Goal: Communication & Community: Answer question/provide support

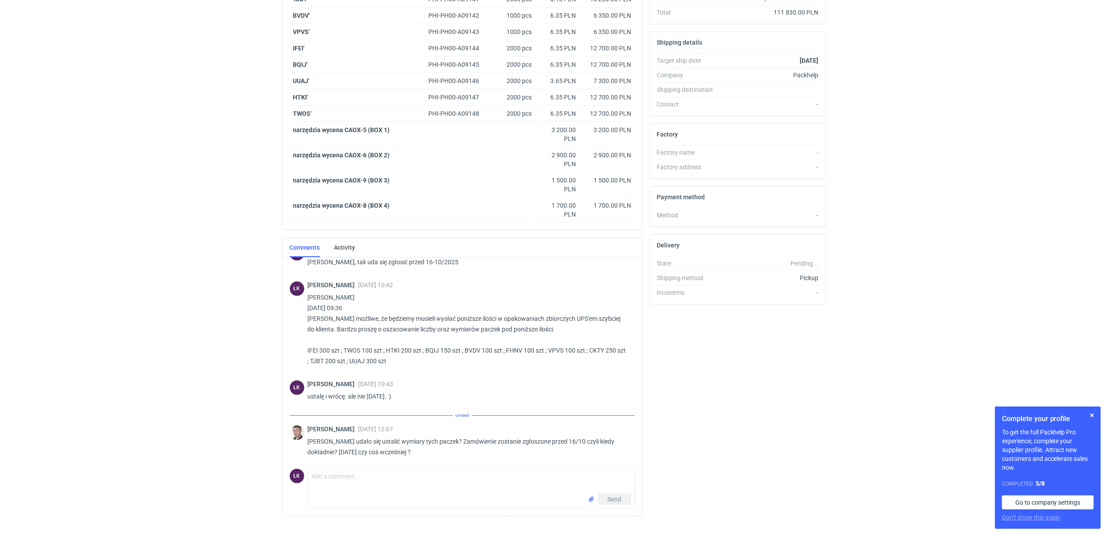
scroll to position [263, 0]
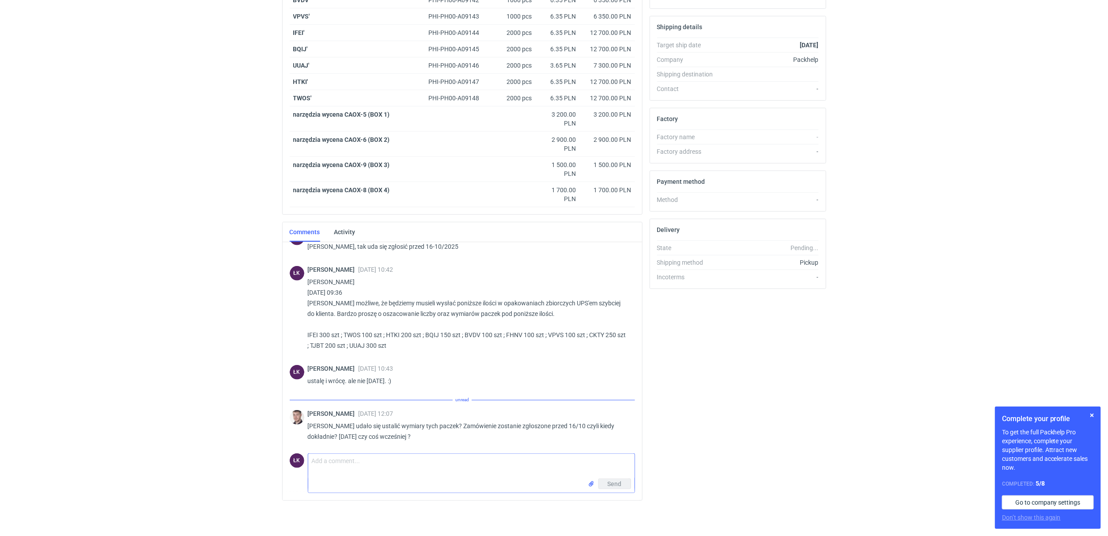
click at [351, 469] on textarea "Comment message" at bounding box center [471, 466] width 326 height 25
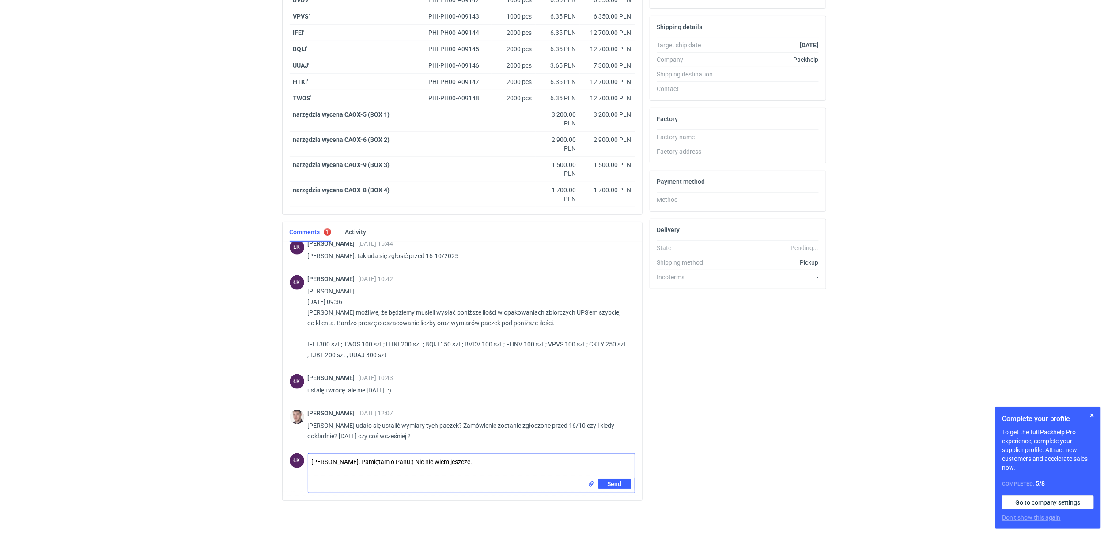
type textarea "[PERSON_NAME], Pamiętam o Panu:) Nic nie wiem jeszcze."
click at [622, 493] on div "[PERSON_NAME] [DATE] 13:53 zgodnie z obietnicą [PERSON_NAME] założyłem wszystko…" at bounding box center [463, 371] width 360 height 258
click at [624, 479] on button "Send" at bounding box center [615, 483] width 33 height 11
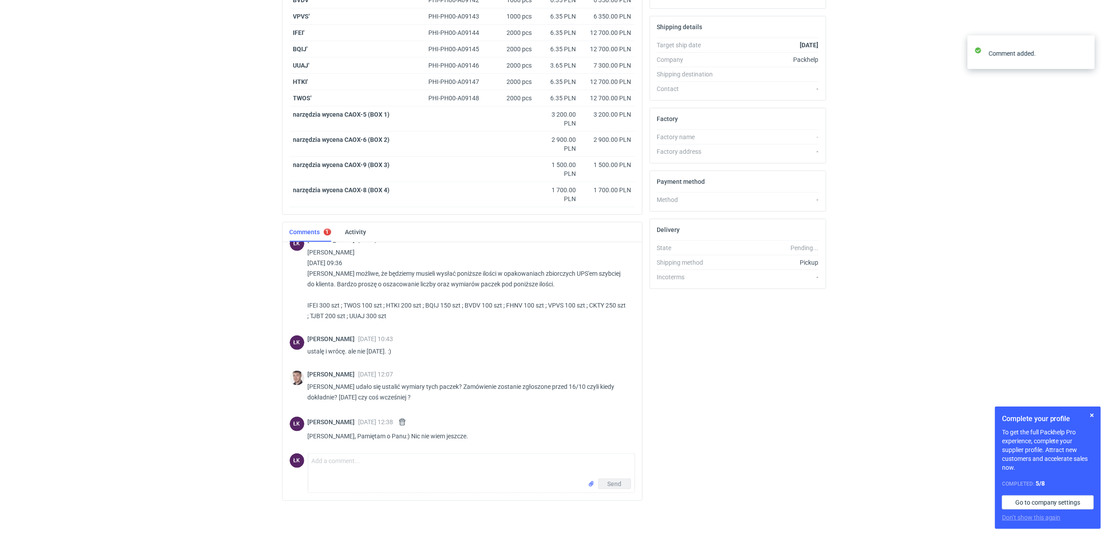
click at [188, 275] on html "RFQs Specs Designs Items Orders Customers Tools Analytics 15 ŁK [PERSON_NAME] […" at bounding box center [554, 7] width 1108 height 536
